Goal: Task Accomplishment & Management: Use online tool/utility

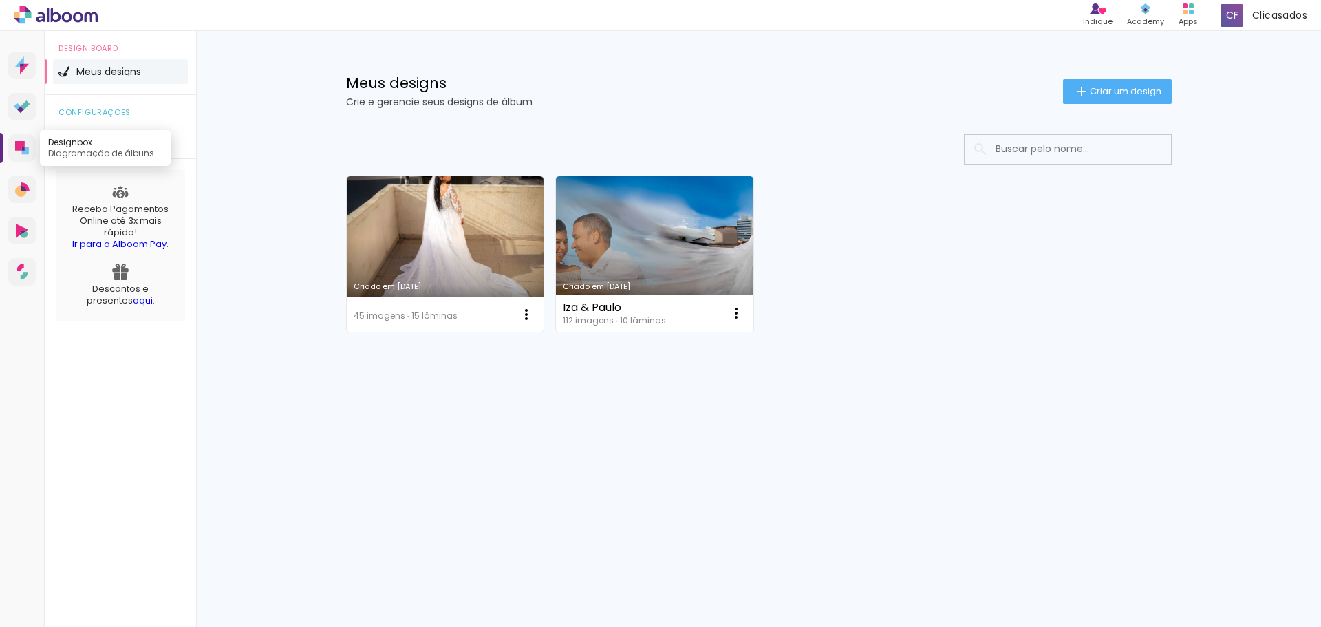
click at [21, 143] on icon at bounding box center [20, 146] width 10 height 10
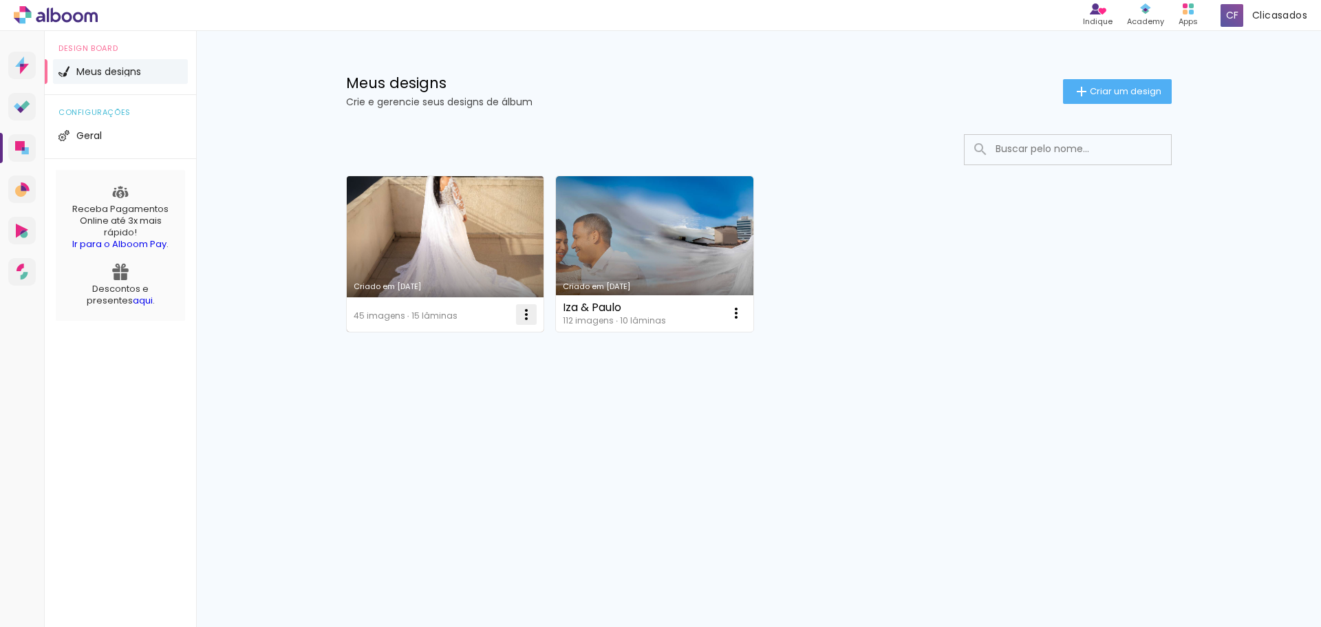
click at [524, 322] on iron-icon at bounding box center [526, 314] width 17 height 17
click at [504, 375] on span "Fazer uma cópia" at bounding box center [474, 374] width 81 height 10
type input "Cópia de"
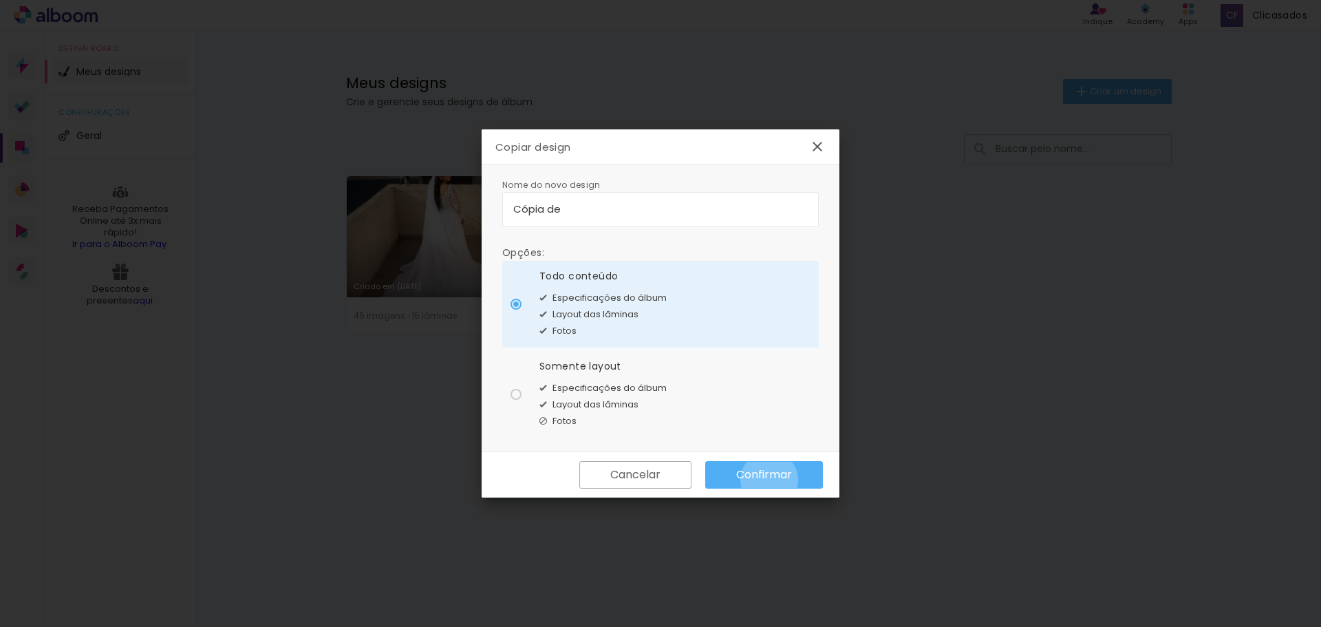
click at [0, 0] on slot "Confirmar" at bounding box center [0, 0] width 0 height 0
